Goal: Download file/media

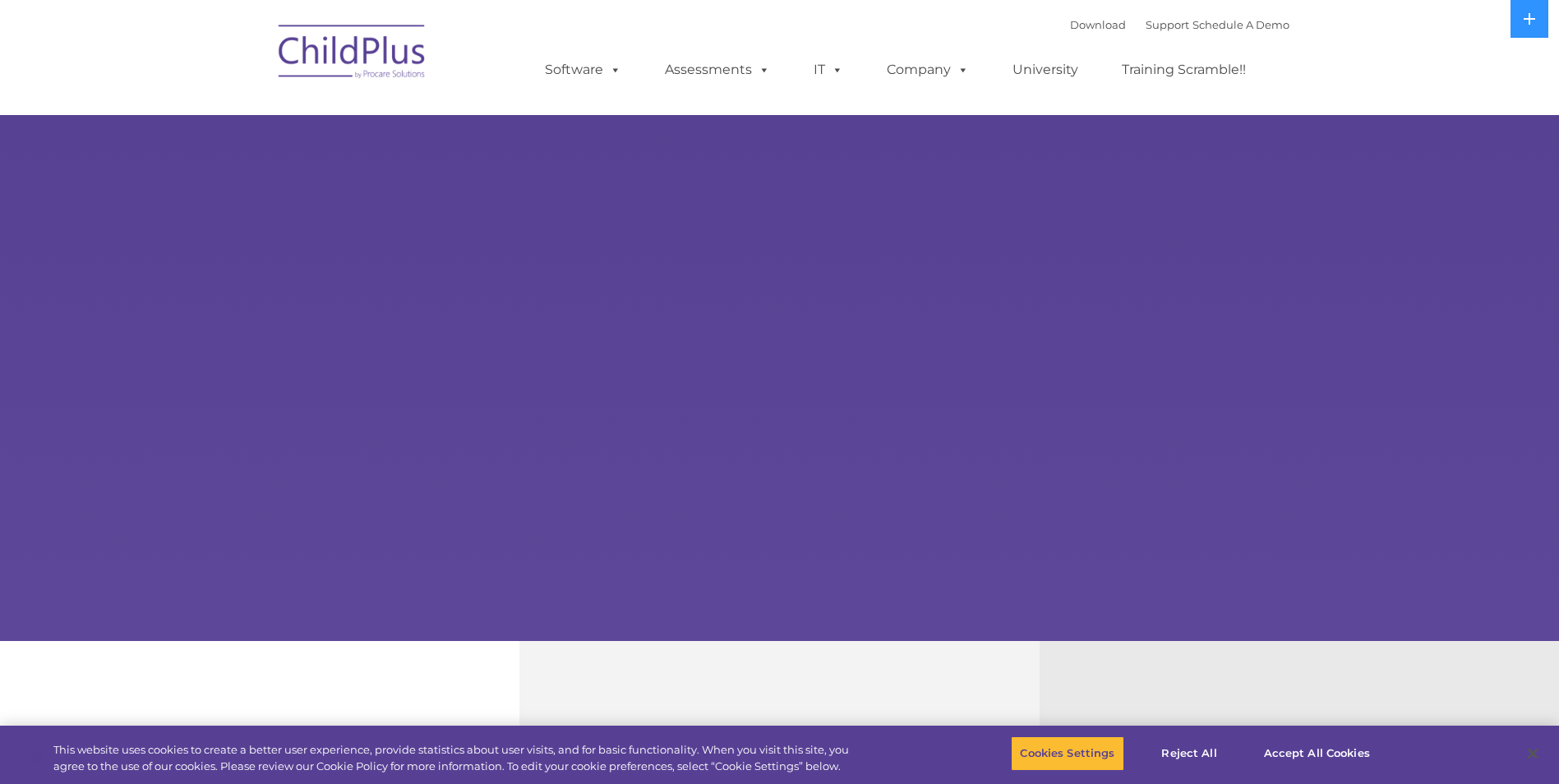
select select "MEDIUM"
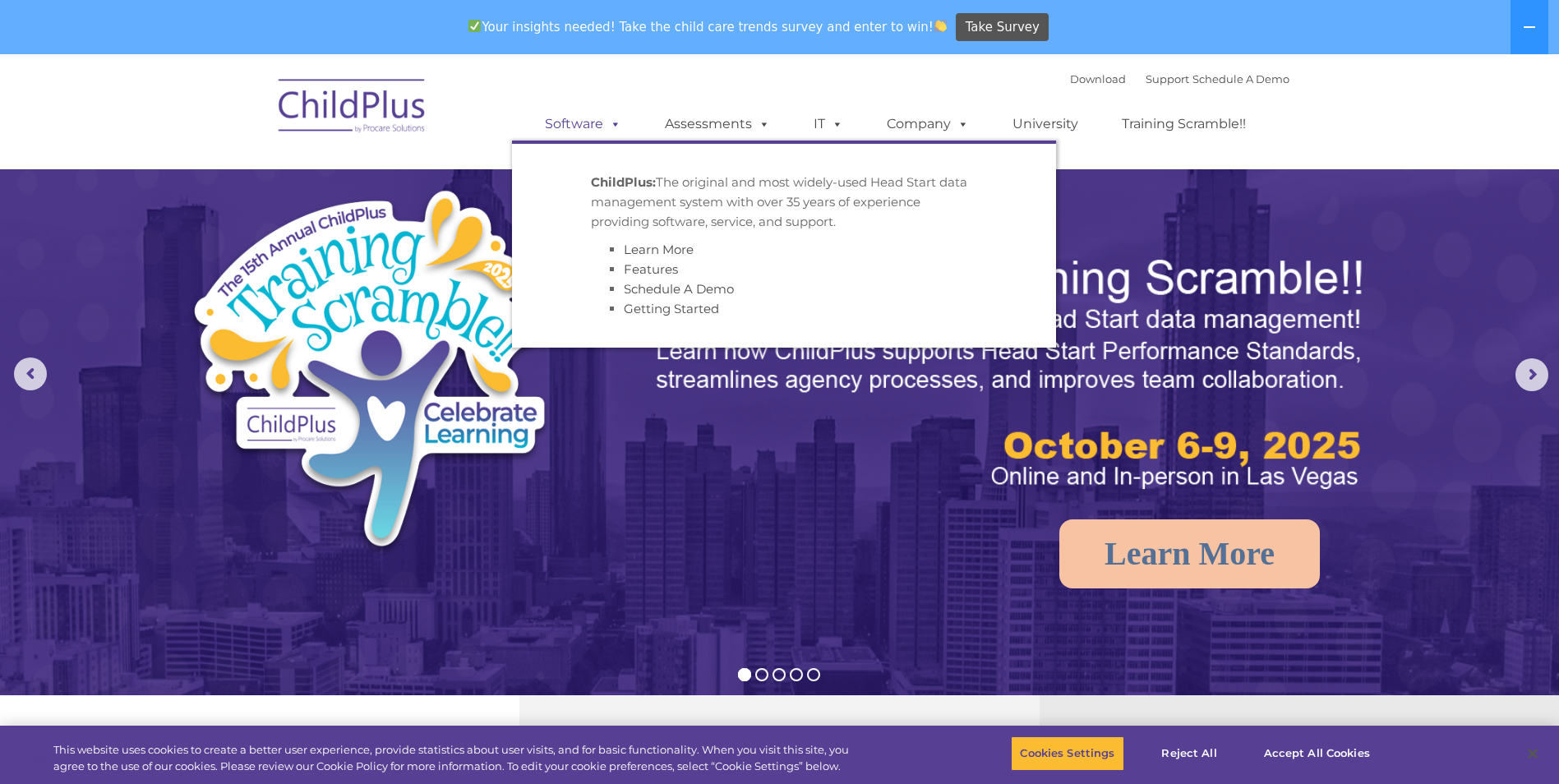
click at [609, 125] on span at bounding box center [612, 123] width 18 height 15
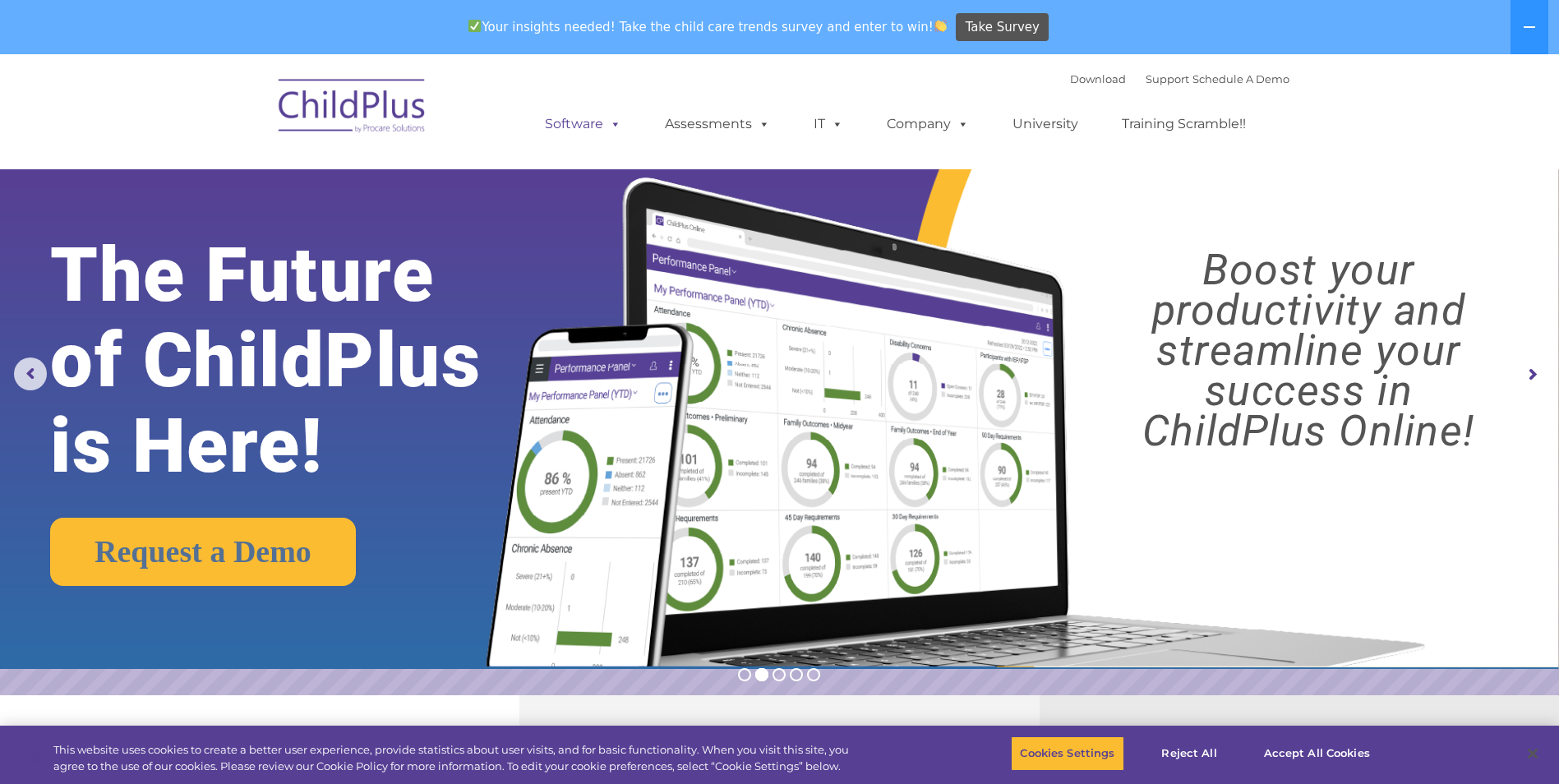
click at [588, 119] on link "Software" at bounding box center [582, 124] width 109 height 32
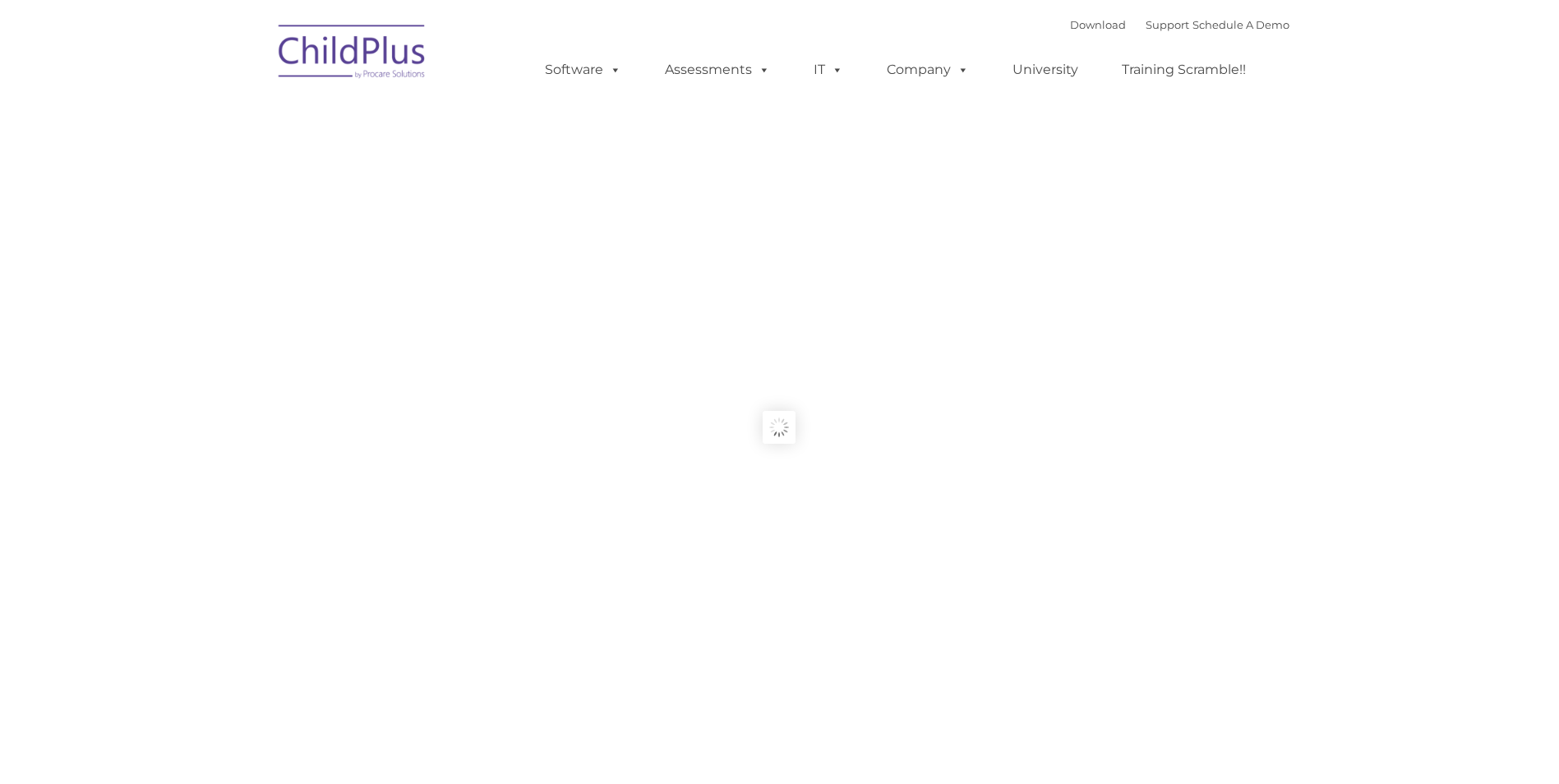
type input ""
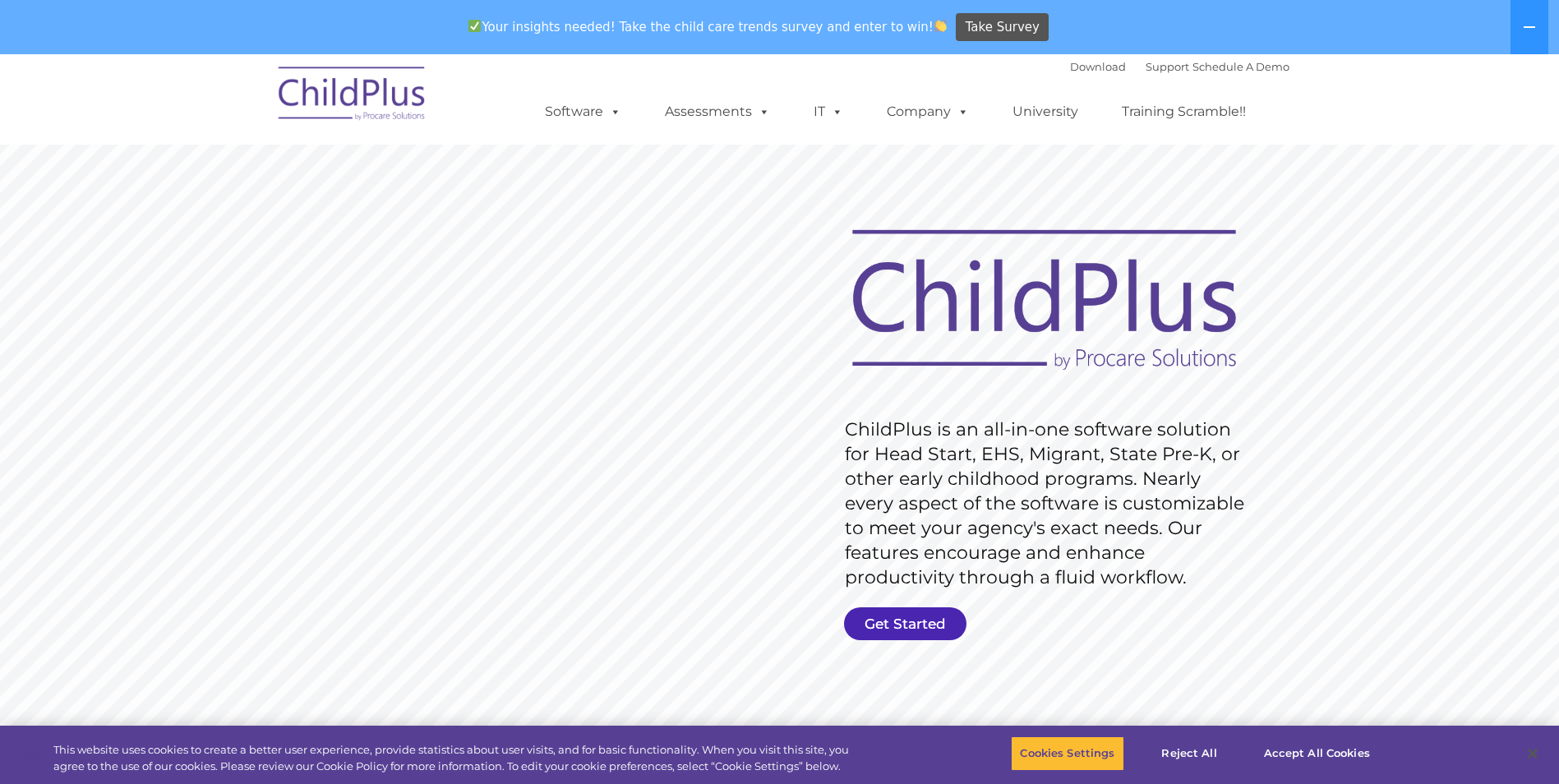
click at [929, 618] on link "Get Started" at bounding box center [905, 623] width 123 height 32
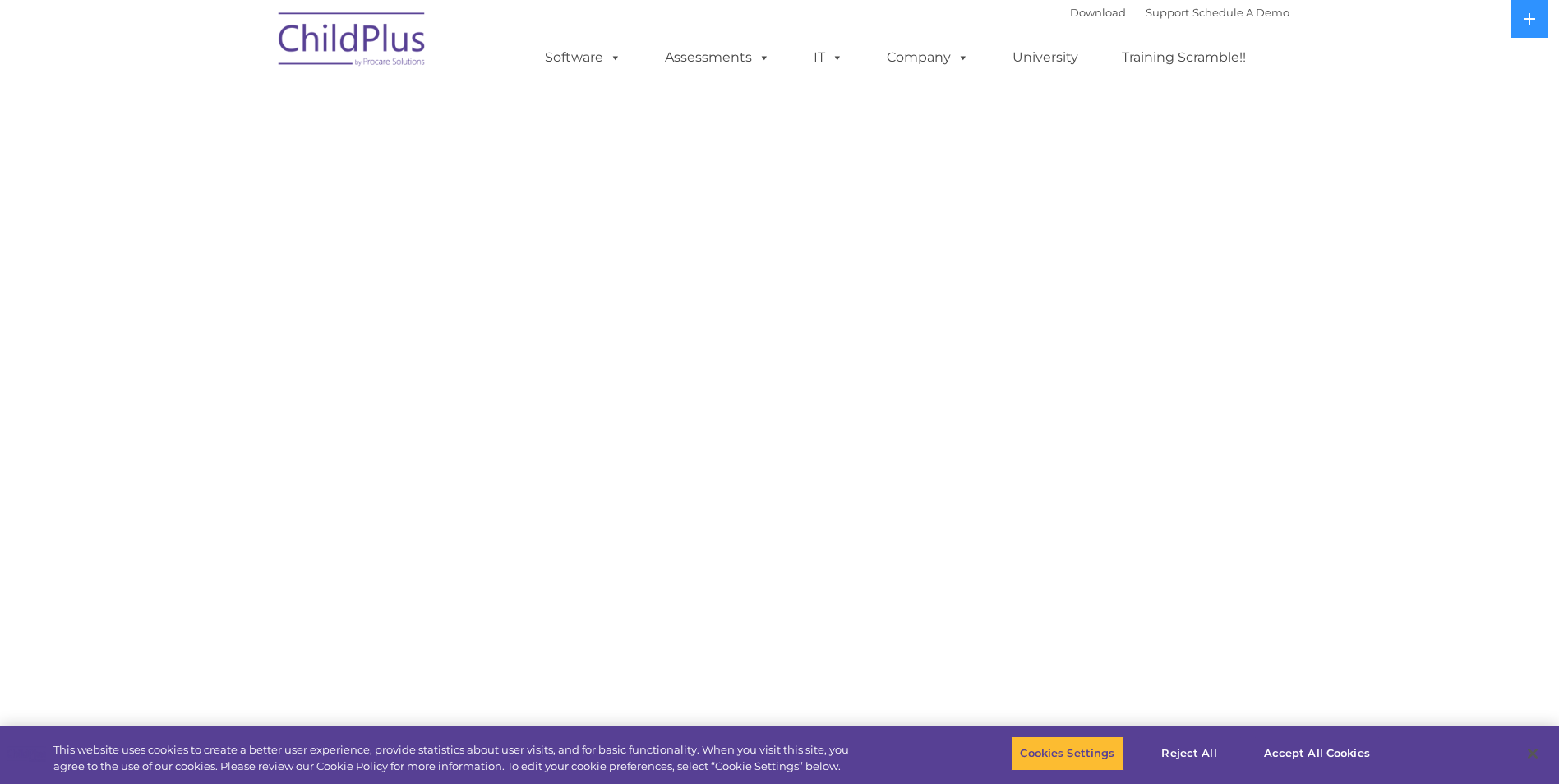
select select "MEDIUM"
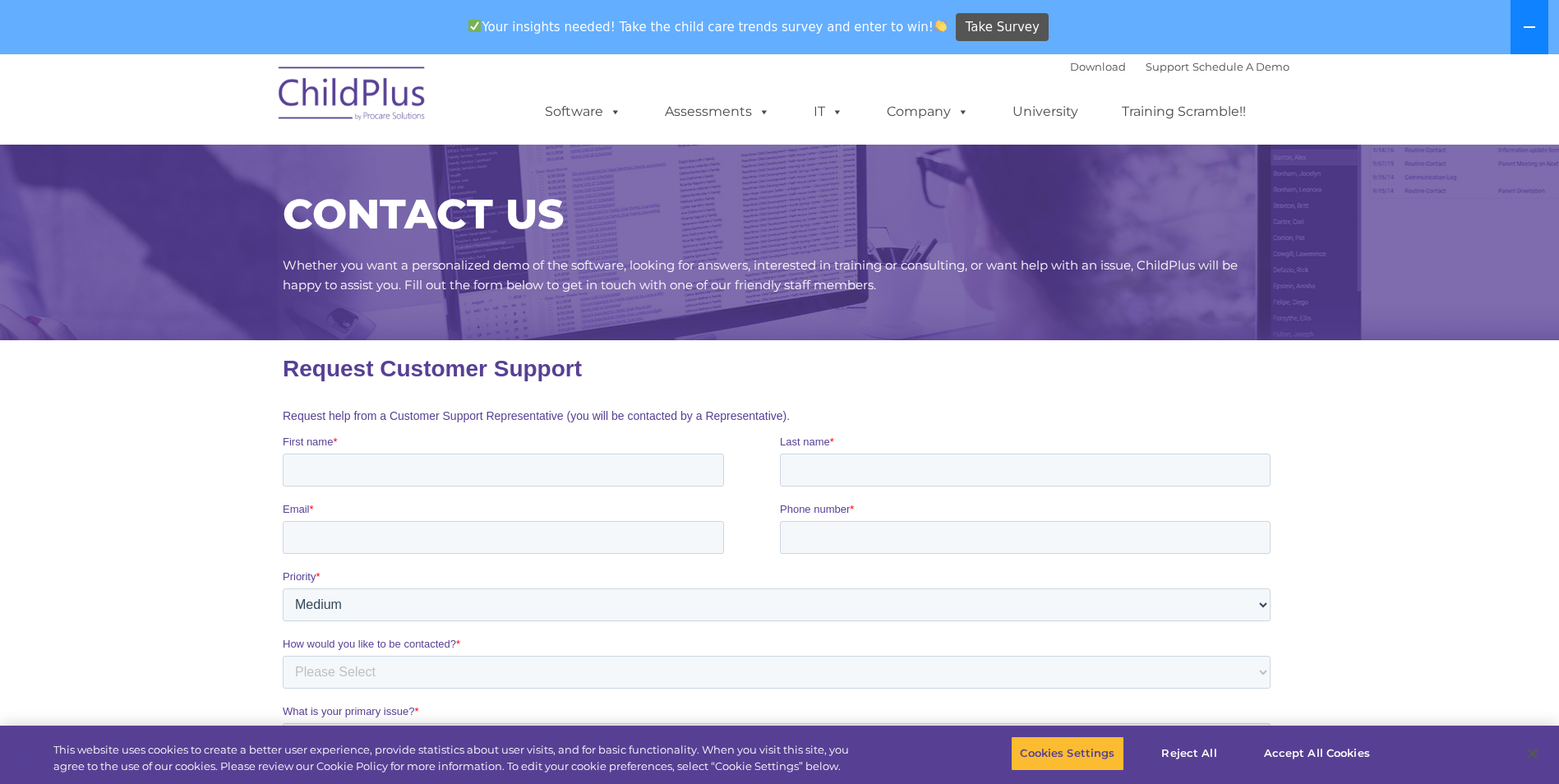
click at [1534, 26] on icon at bounding box center [1529, 27] width 12 height 2
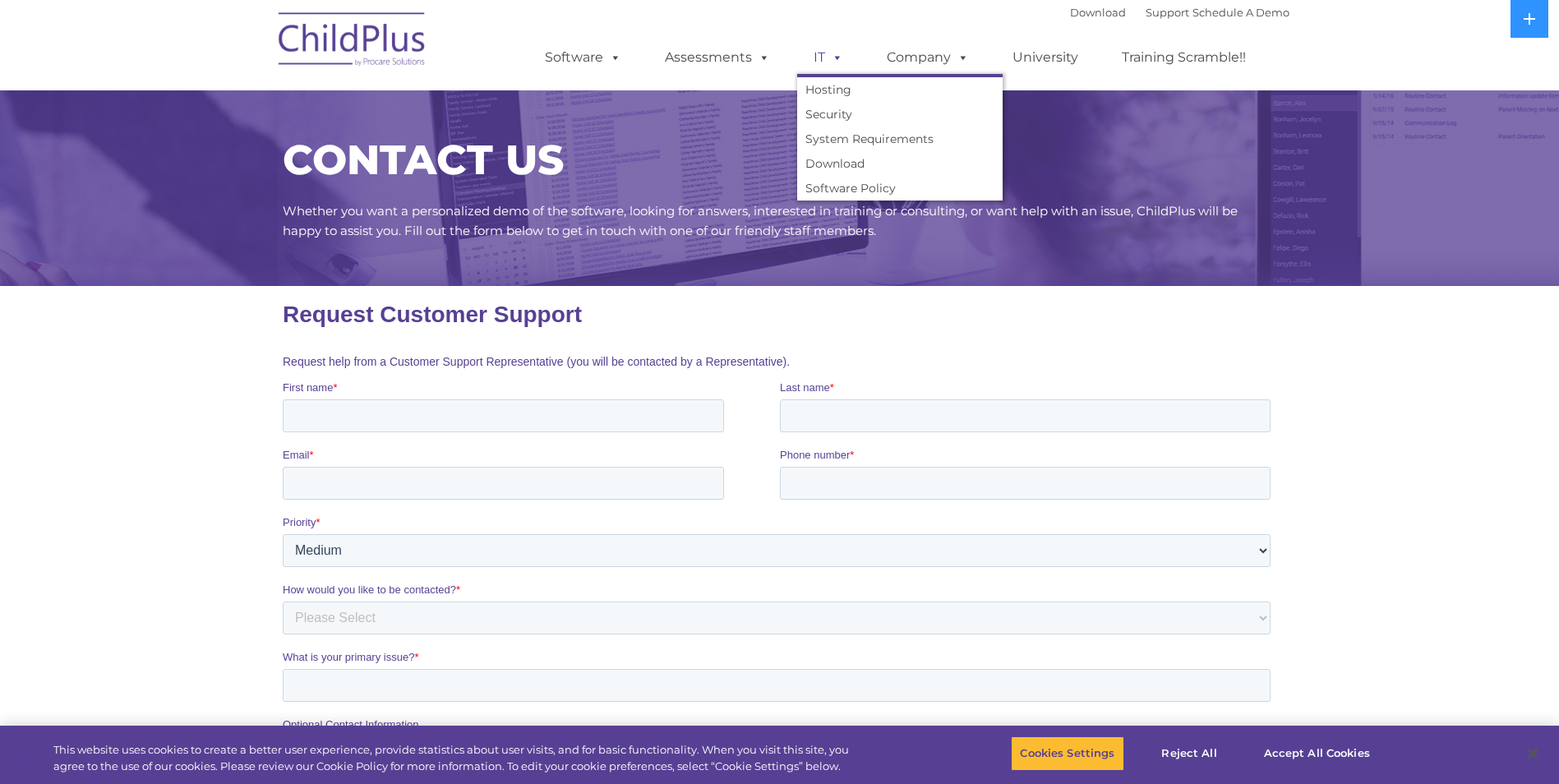
click at [825, 55] on span at bounding box center [834, 57] width 18 height 15
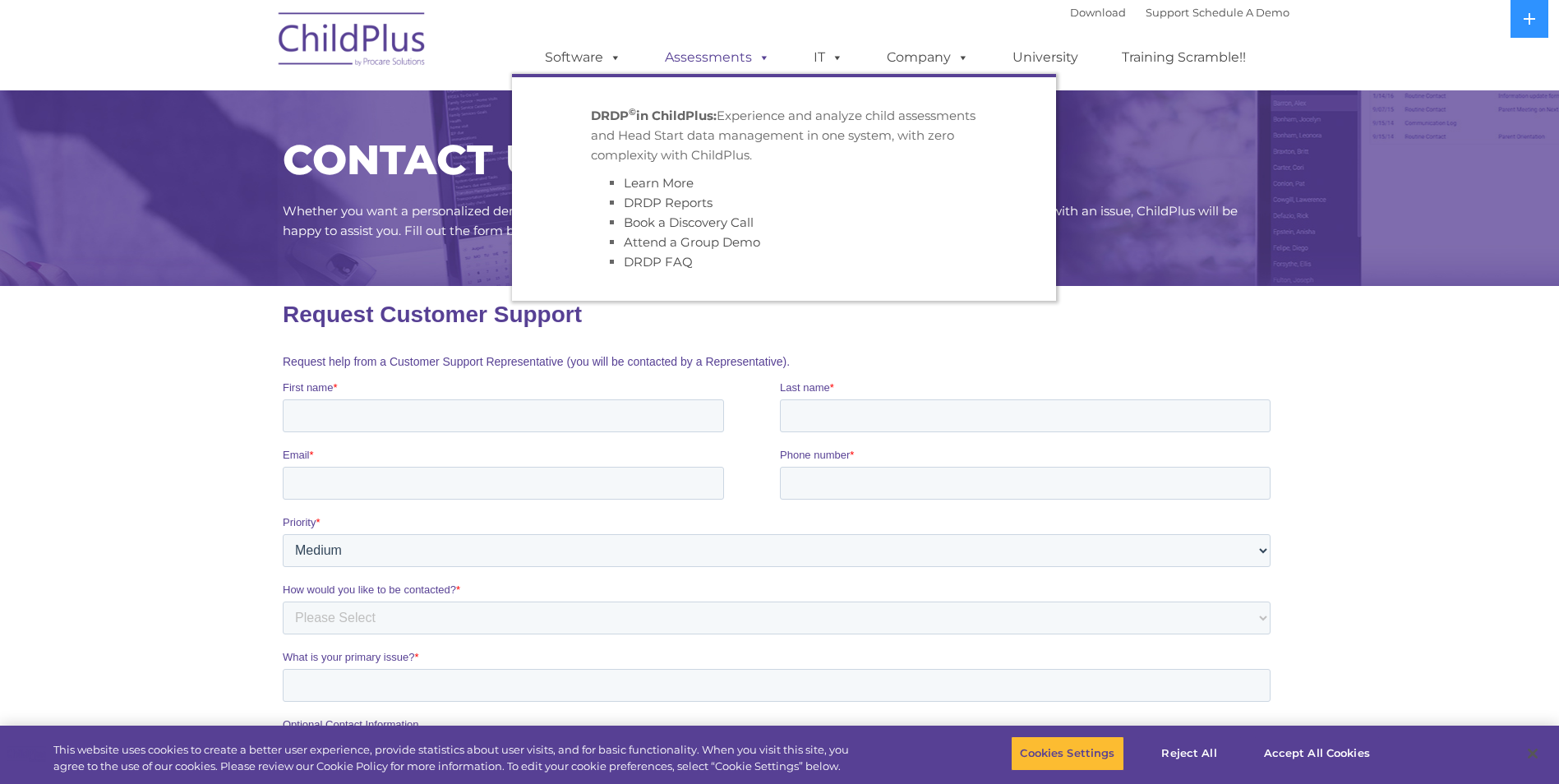
click at [733, 52] on link "Assessments" at bounding box center [717, 58] width 138 height 32
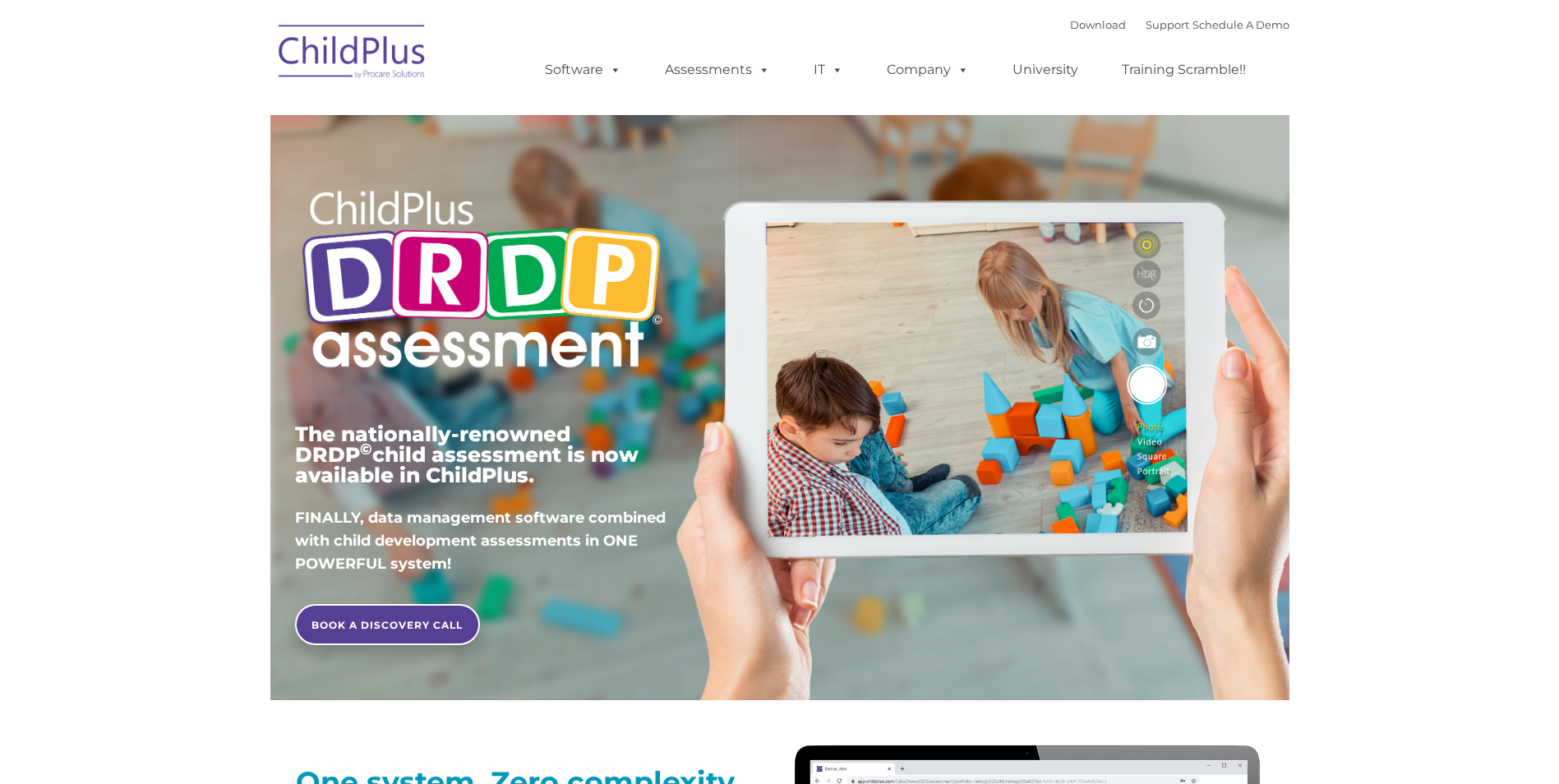
type input ""
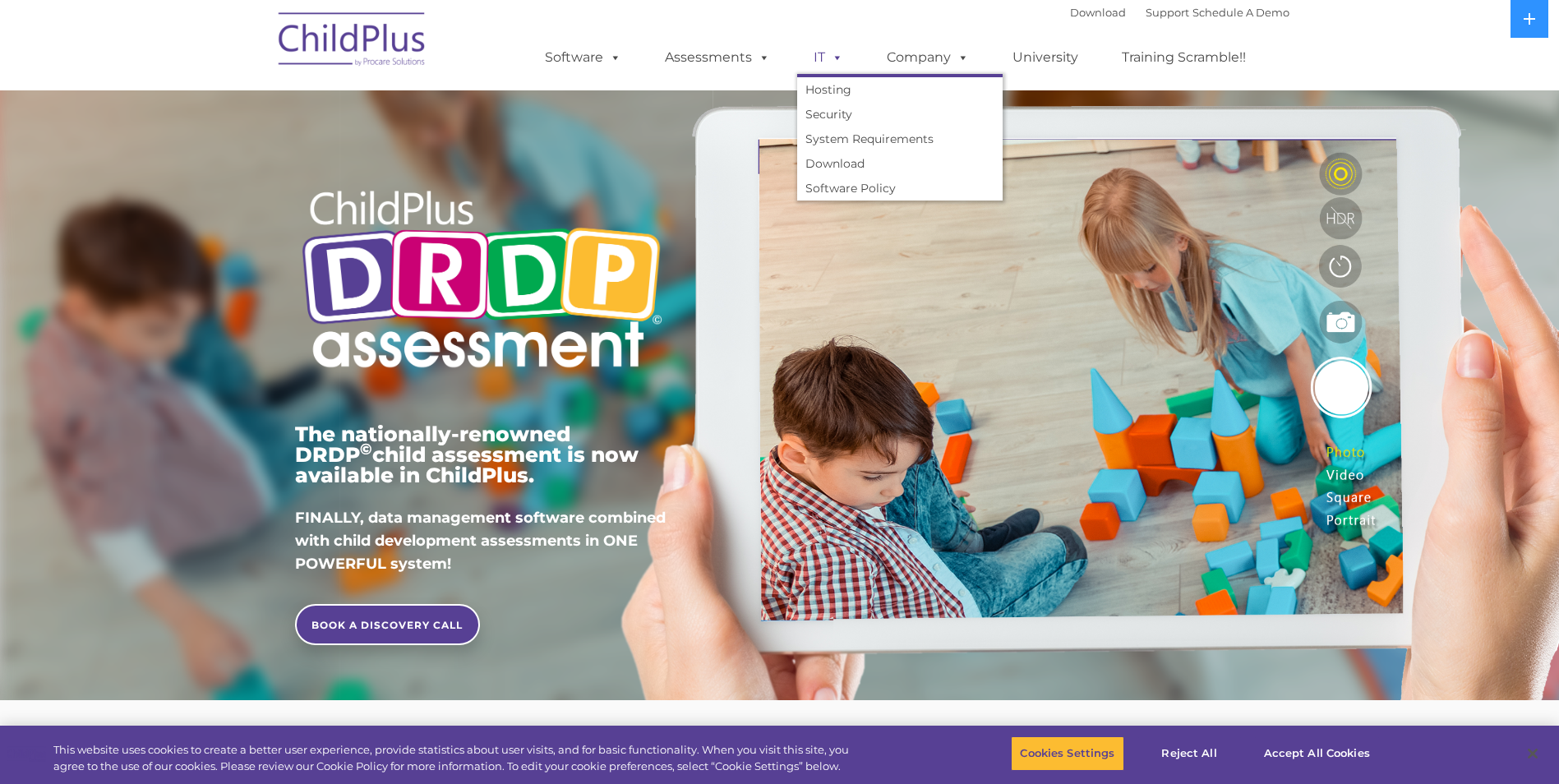
click at [831, 63] on span at bounding box center [834, 57] width 18 height 15
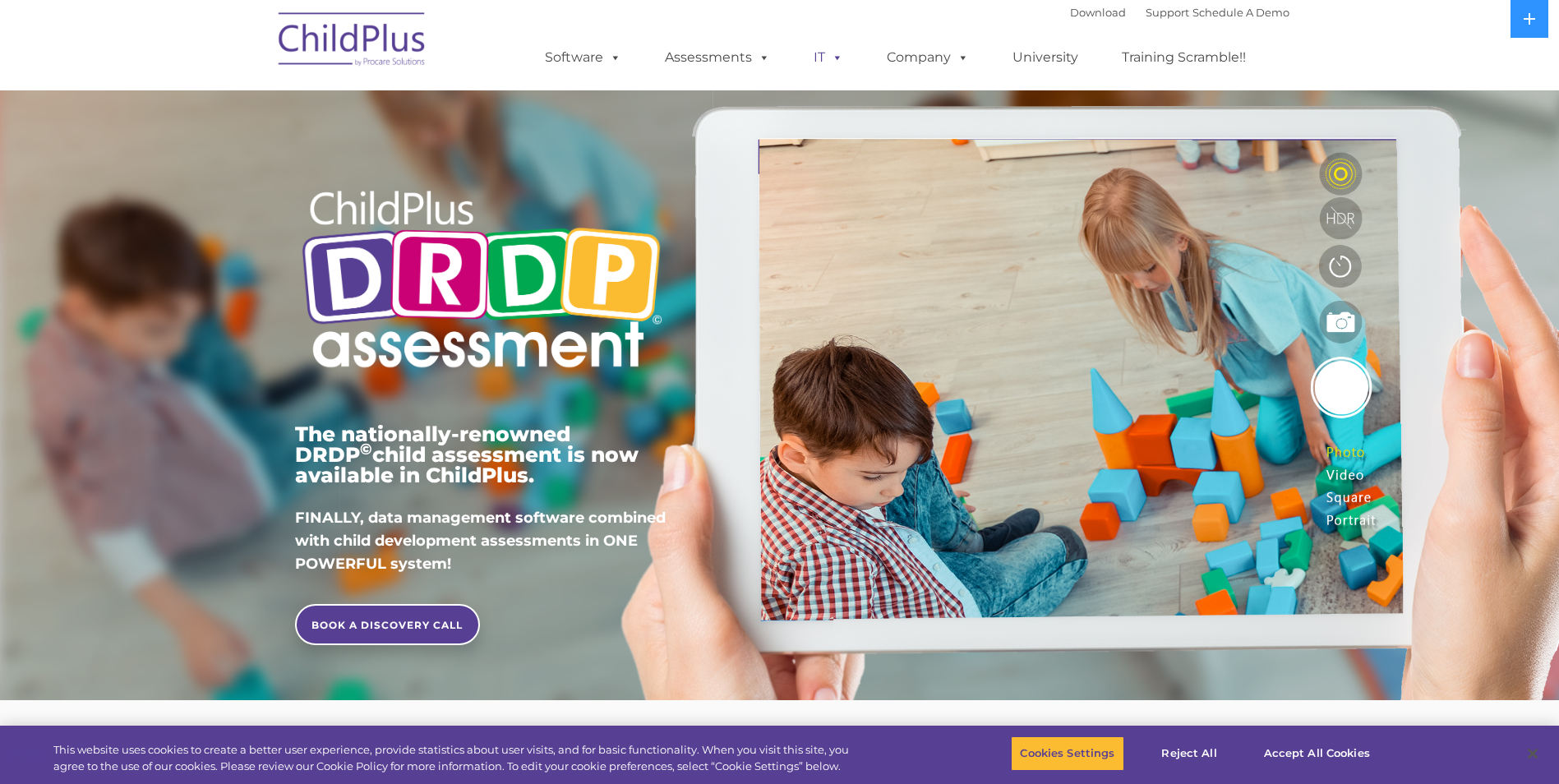
click at [828, 55] on span at bounding box center [834, 57] width 18 height 15
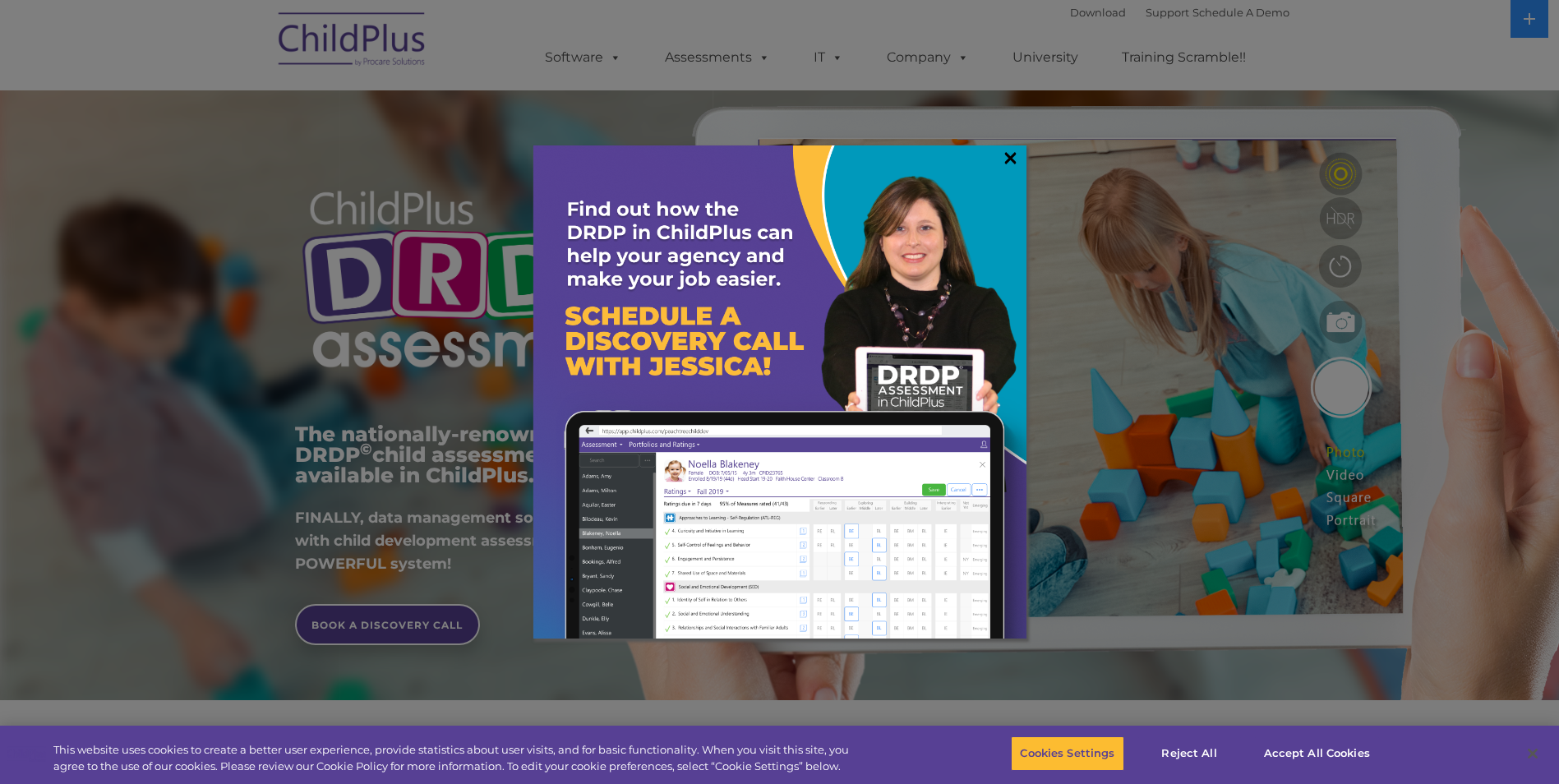
click at [1013, 157] on link "×" at bounding box center [1010, 158] width 19 height 16
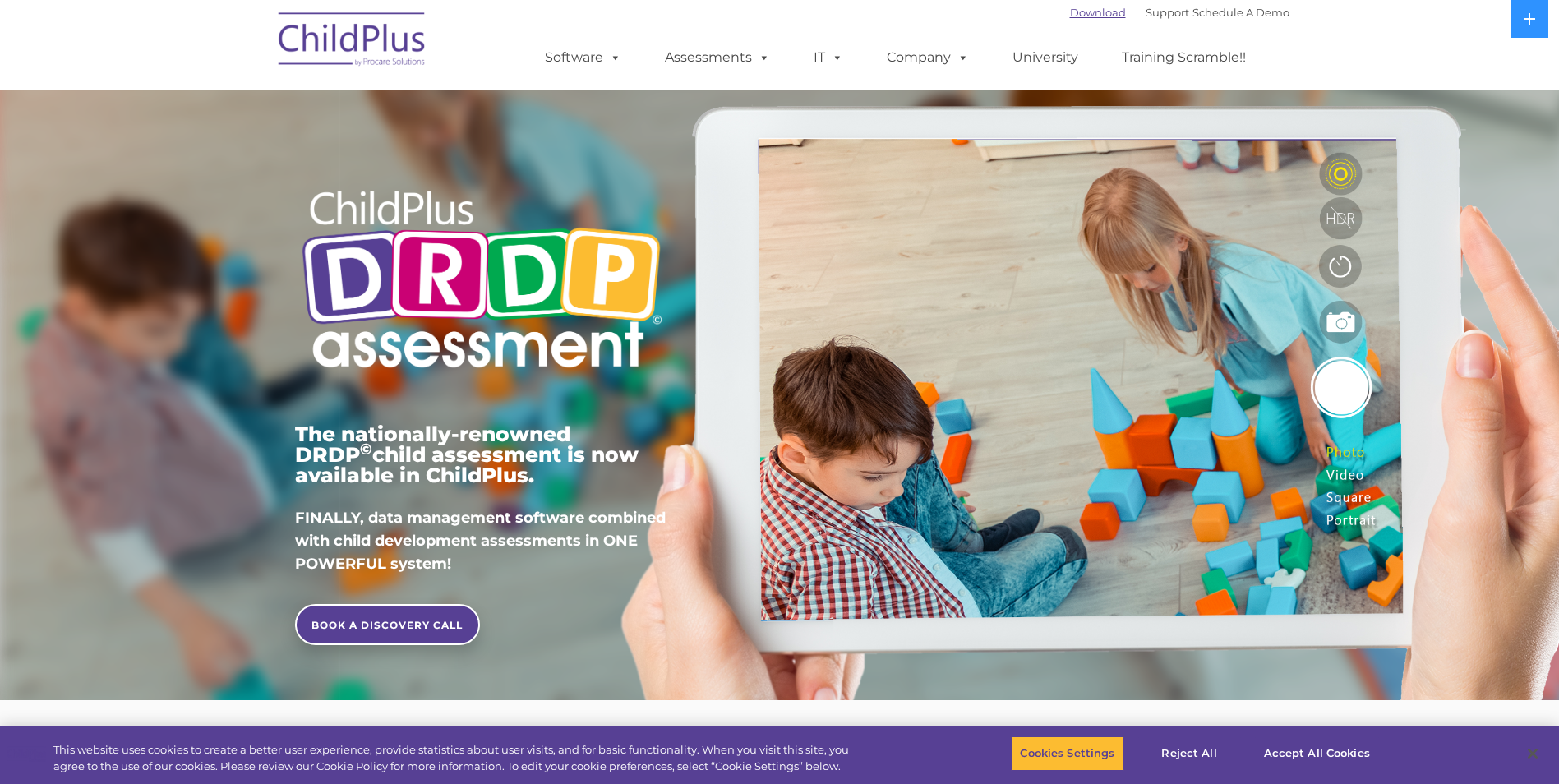
click at [1072, 17] on link "Download" at bounding box center [1099, 12] width 56 height 14
